Goal: Complete application form

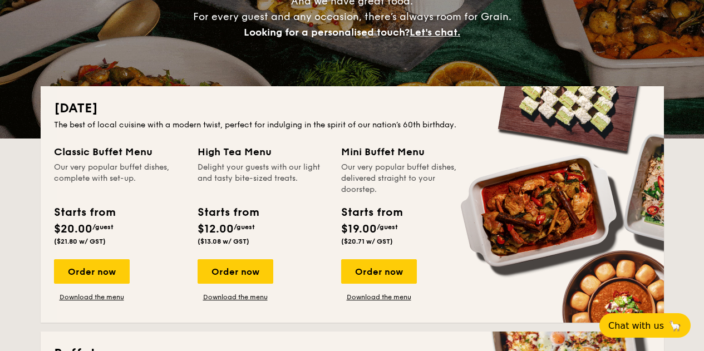
scroll to position [174, 0]
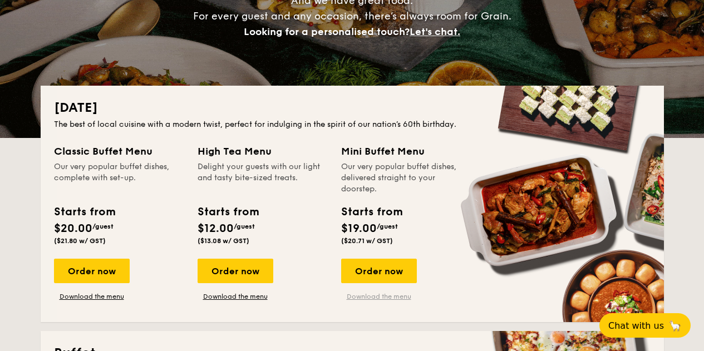
click at [382, 297] on link "Download the menu" at bounding box center [379, 296] width 76 height 9
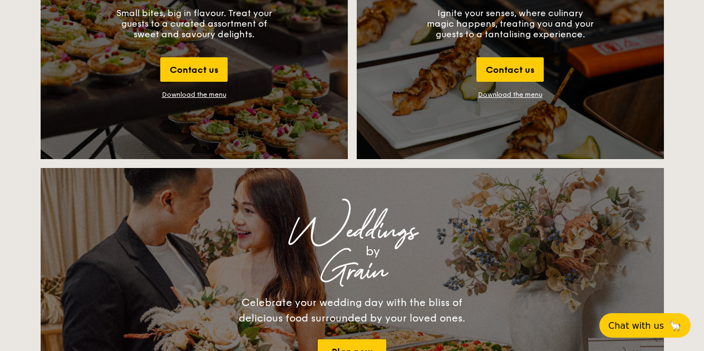
scroll to position [1318, 0]
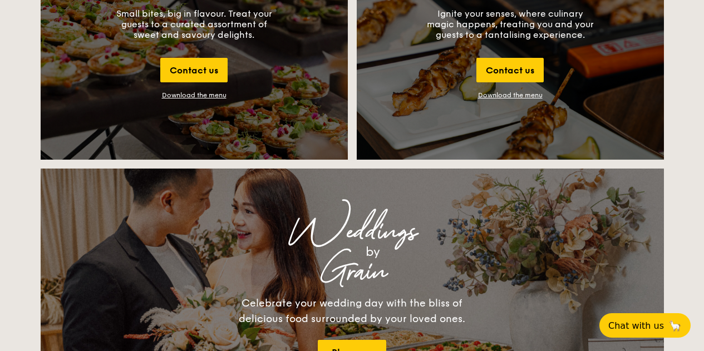
click at [212, 95] on div "Download the menu" at bounding box center [194, 95] width 65 height 8
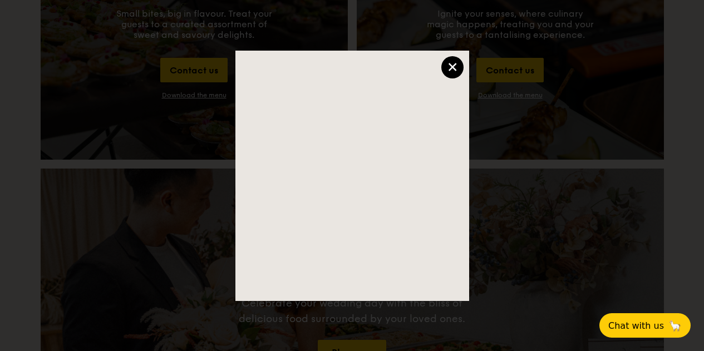
click at [451, 63] on div "×" at bounding box center [452, 67] width 22 height 22
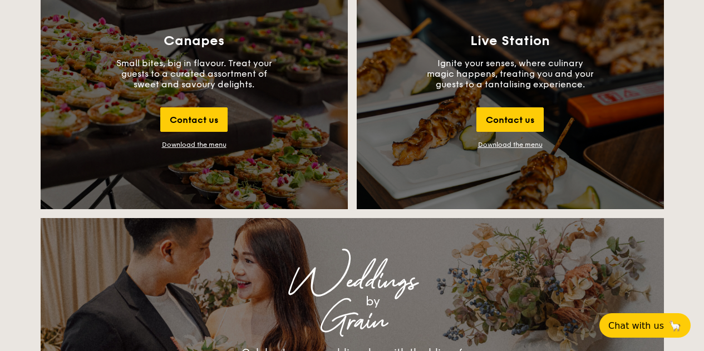
scroll to position [1264, 0]
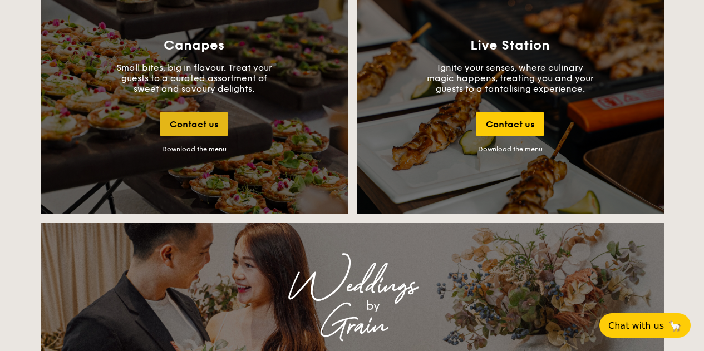
click at [213, 123] on div "Contact us" at bounding box center [193, 124] width 67 height 24
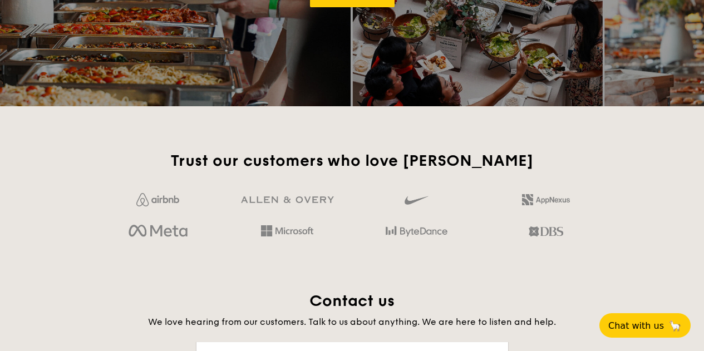
scroll to position [2156, 0]
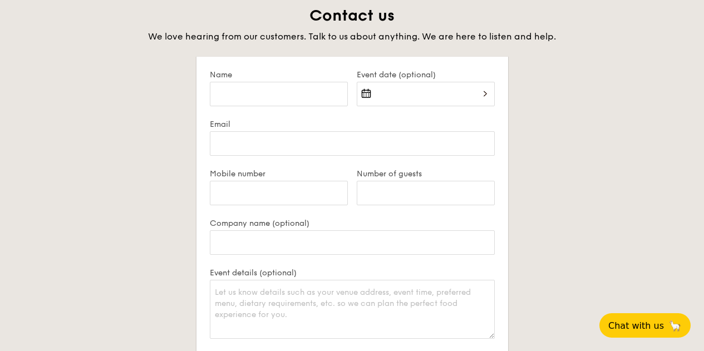
click at [399, 99] on div at bounding box center [426, 101] width 138 height 38
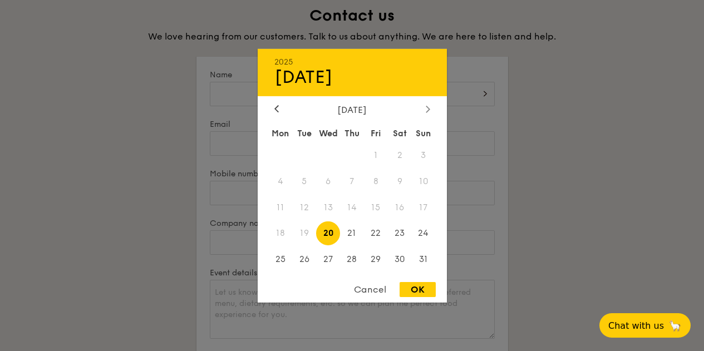
click at [429, 110] on icon at bounding box center [428, 108] width 4 height 7
click at [404, 153] on span "6" at bounding box center [400, 155] width 24 height 24
click at [416, 285] on div "OK" at bounding box center [418, 289] width 36 height 15
type input "[DATE]"
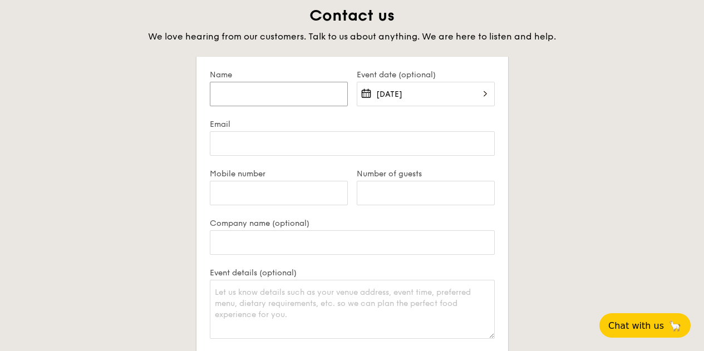
click at [325, 83] on input "Name" at bounding box center [279, 94] width 138 height 24
type input "[PERSON_NAME]"
type input "[PERSON_NAME][EMAIL_ADDRESS][DOMAIN_NAME]"
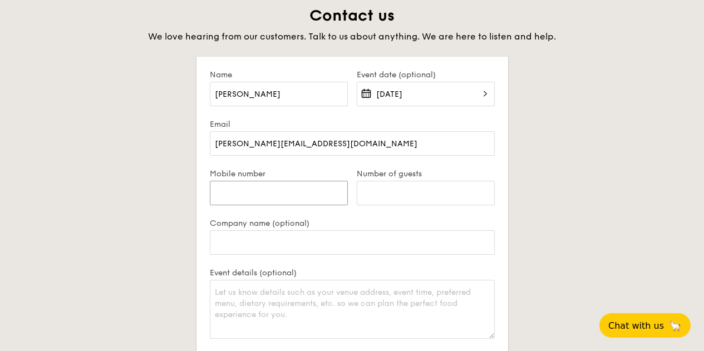
type input "96788877"
click at [384, 198] on input "Number of guests" at bounding box center [426, 193] width 138 height 24
click at [352, 244] on input "Company name (optional)" at bounding box center [352, 242] width 285 height 24
click at [227, 303] on textarea "Event details (optional)" at bounding box center [352, 309] width 285 height 59
drag, startPoint x: 367, startPoint y: 194, endPoint x: 356, endPoint y: 194, distance: 11.7
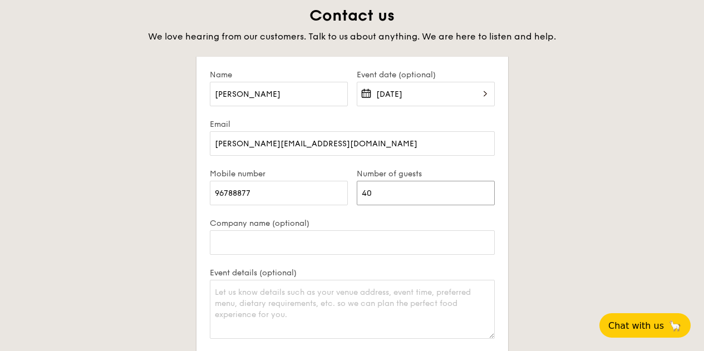
click at [356, 194] on div "Number of guests 40" at bounding box center [425, 194] width 147 height 50
type input "30"
click at [308, 299] on textarea "Event details (optional)" at bounding box center [352, 309] width 285 height 59
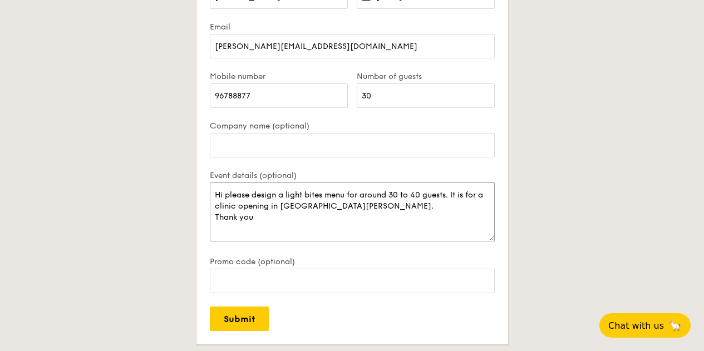
scroll to position [2254, 0]
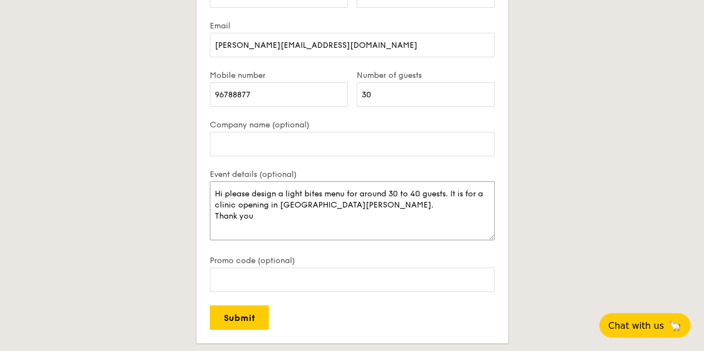
click at [453, 208] on textarea "Hi please design a light bites menu for around 30 to 40 guests. It is for a cli…" at bounding box center [352, 210] width 285 height 59
type textarea "Hi please design a light bites menu for around 30 to 40 guests. It is for a cli…"
click at [243, 317] on input "Submit" at bounding box center [239, 318] width 59 height 24
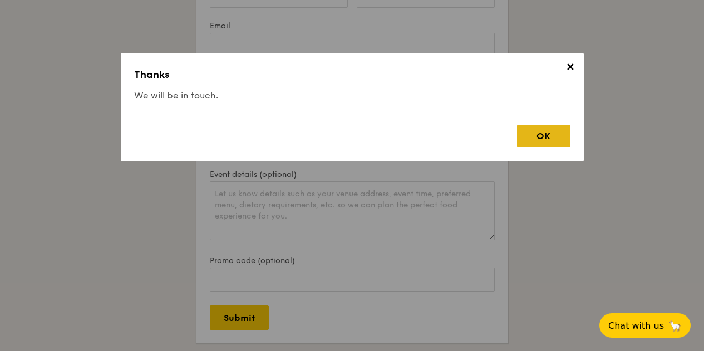
click at [553, 140] on div "OK" at bounding box center [543, 136] width 53 height 23
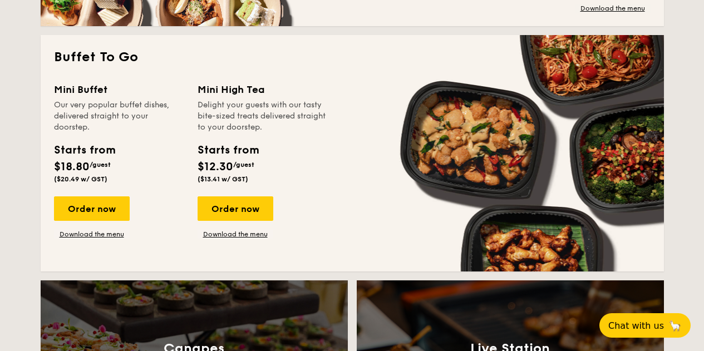
scroll to position [957, 0]
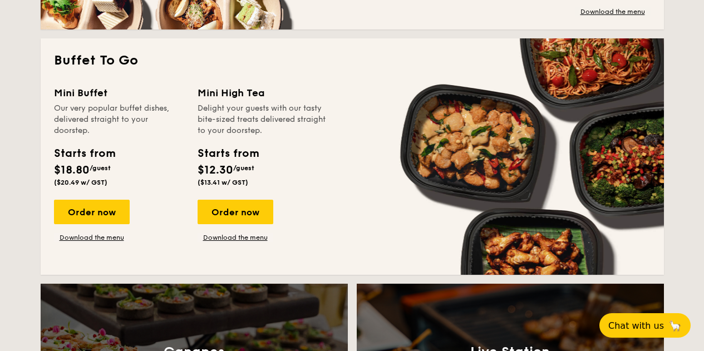
click at [362, 76] on div "Buffet To Go Mini Buffet Our very popular buffet dishes, delivered straight to …" at bounding box center [352, 156] width 623 height 237
click at [218, 239] on link "Download the menu" at bounding box center [236, 237] width 76 height 9
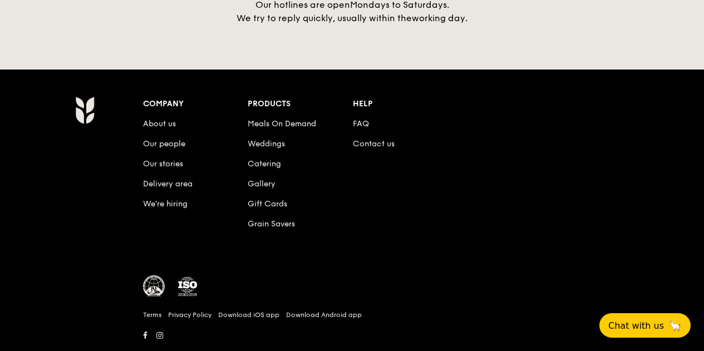
scroll to position [2667, 0]
